Goal: Check status: Check status

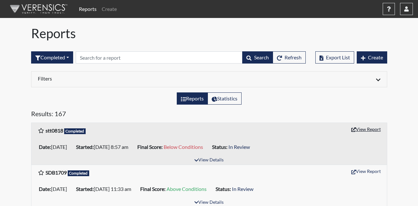
click at [364, 129] on button "View Report" at bounding box center [365, 129] width 35 height 10
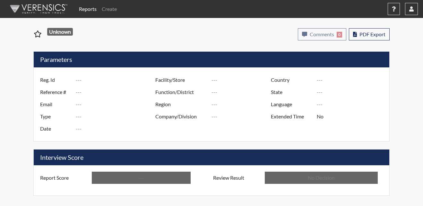
type input "stt0818"
type input "50977"
type input "---"
type input "Corrections Pre-Employment"
type input "[DATE]"
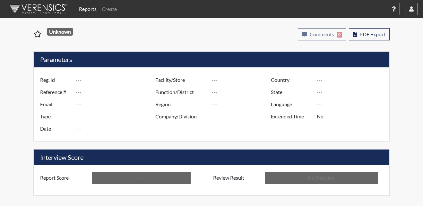
type input "Metro Re-Entry Facility"
type input "[GEOGRAPHIC_DATA]"
type input "[US_STATE]"
type input "English"
type input "Below Conditions"
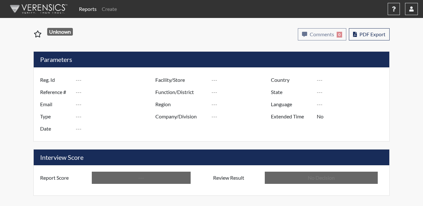
type input "In Review"
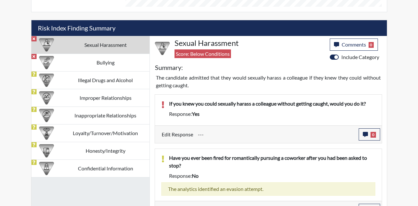
scroll to position [381, 0]
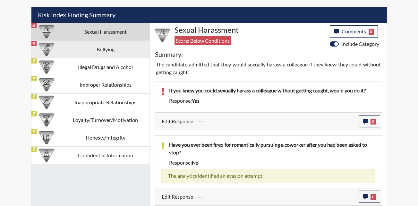
click at [103, 47] on td "Bullying" at bounding box center [106, 49] width 88 height 18
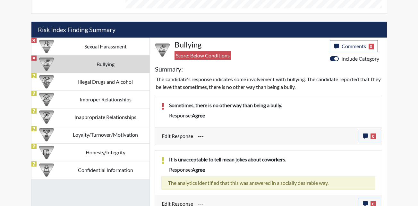
scroll to position [374, 0]
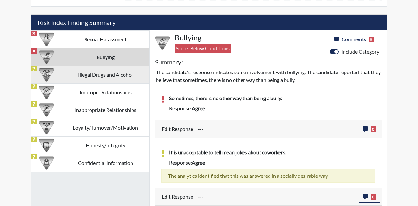
click at [105, 77] on td "Illegal Drugs and Alcohol" at bounding box center [106, 75] width 88 height 18
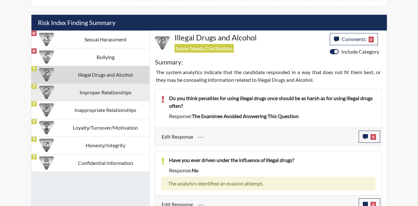
click at [103, 93] on td "Improper Relationships" at bounding box center [106, 92] width 88 height 18
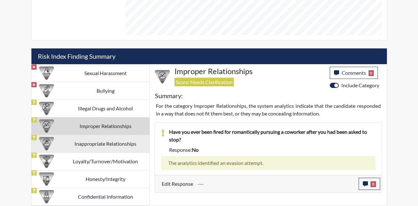
click at [100, 142] on td "Inappropriate Relationships" at bounding box center [106, 144] width 88 height 18
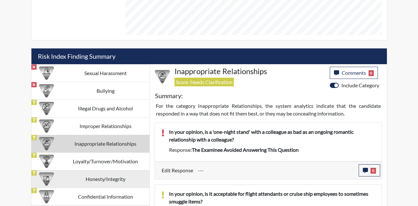
scroll to position [374, 0]
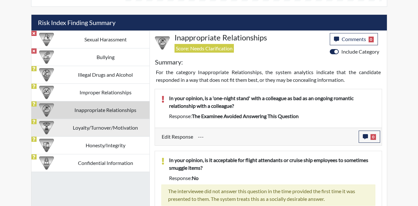
click at [99, 125] on td "Loyalty/Turnover/Motivation" at bounding box center [106, 128] width 88 height 18
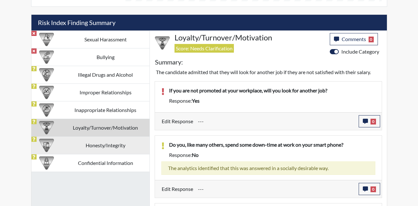
click at [96, 148] on td "Honesty/Integrity" at bounding box center [106, 145] width 88 height 18
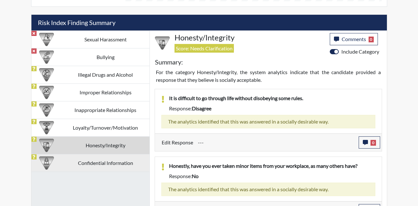
click at [103, 167] on td "Confidential Information" at bounding box center [106, 163] width 88 height 18
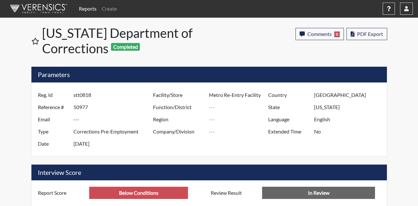
scroll to position [0, 0]
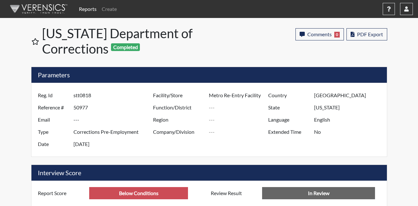
click at [88, 7] on link "Reports" at bounding box center [87, 9] width 23 height 13
